Goal: Navigation & Orientation: Go to known website

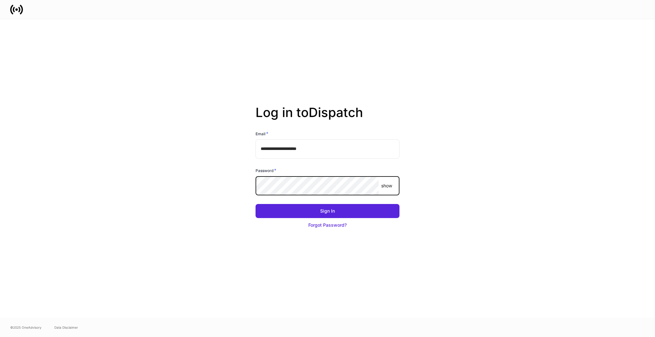
click at [0, 337] on com-1password-button at bounding box center [0, 337] width 0 height 0
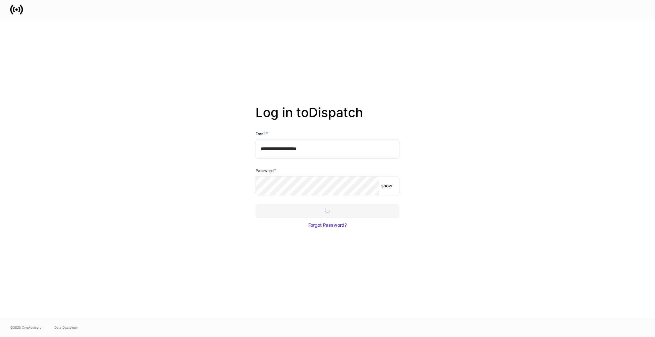
click at [316, 212] on div at bounding box center [327, 168] width 655 height 337
